Goal: Find specific page/section: Find specific page/section

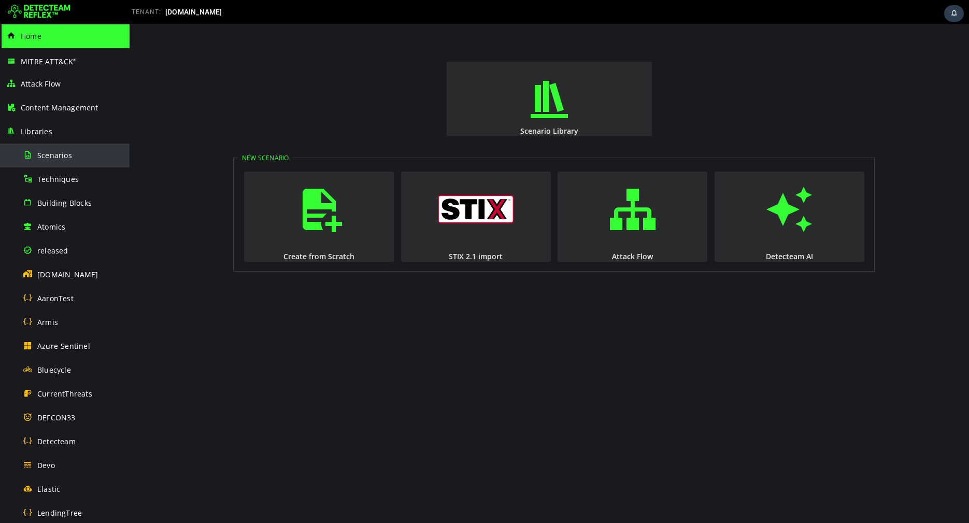
click at [54, 160] on div "Scenarios" at bounding box center [73, 155] width 101 height 23
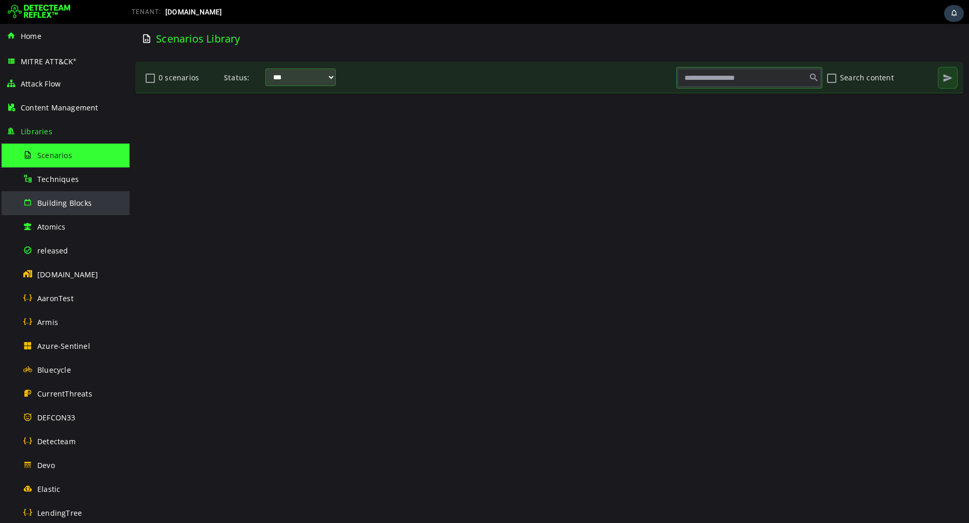
click at [52, 199] on span "Building Blocks" at bounding box center [64, 203] width 54 height 10
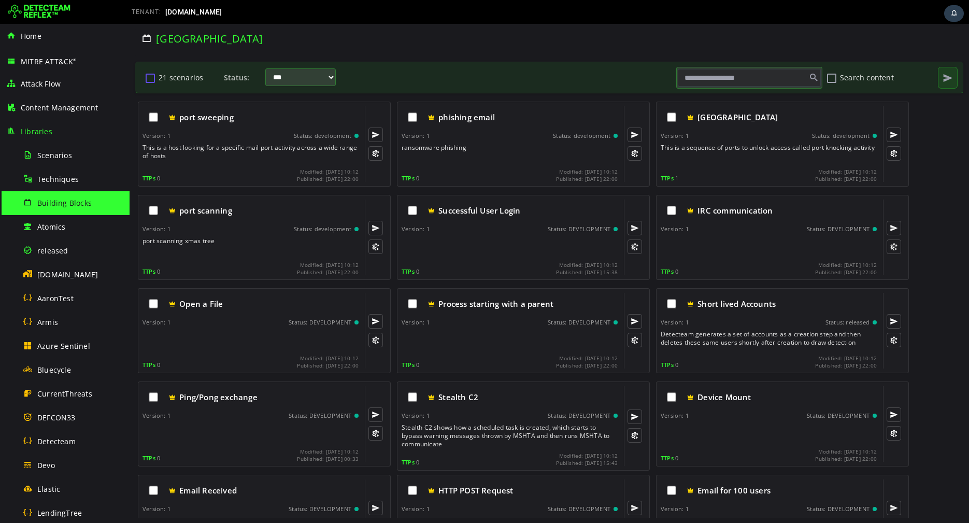
click at [150, 78] on button "21 scenarios" at bounding box center [150, 78] width 12 height 18
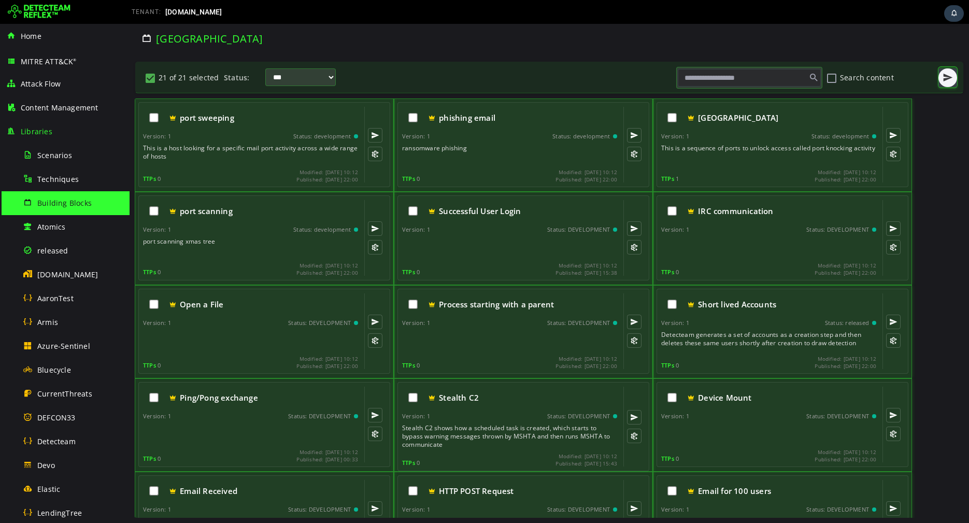
click at [943, 80] on span "button" at bounding box center [947, 78] width 10 height 10
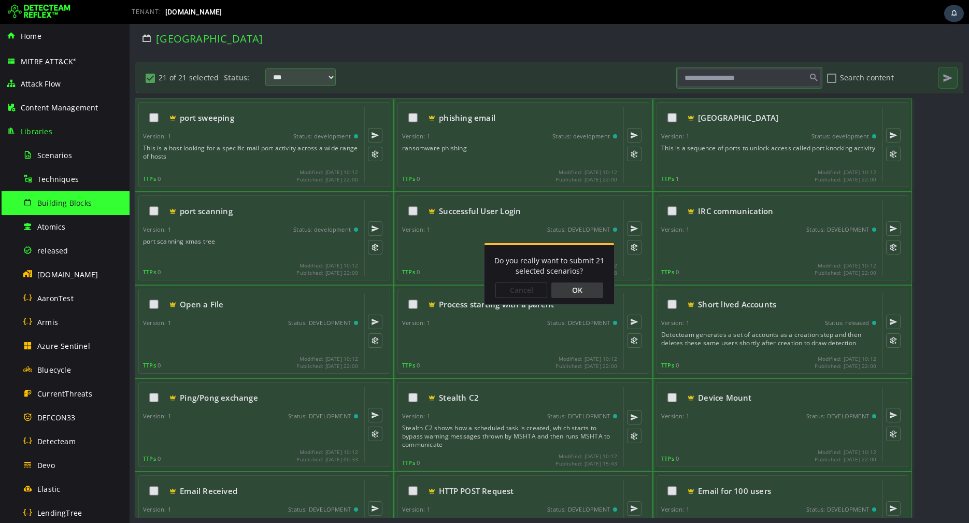
click at [573, 290] on div "OK" at bounding box center [577, 290] width 52 height 16
